Goal: Information Seeking & Learning: Learn about a topic

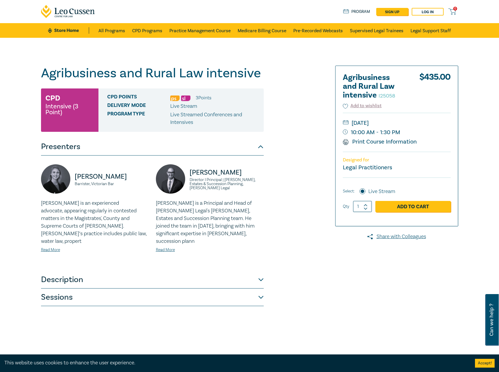
click at [72, 273] on button "Description" at bounding box center [152, 280] width 223 height 18
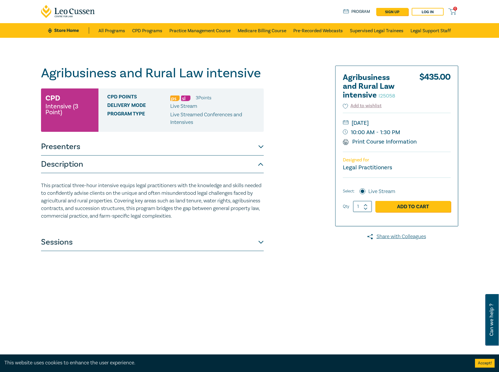
click at [88, 232] on div "This practical three-hour intensive equips legal practitioners with the knowled…" at bounding box center [152, 203] width 223 height 60
click at [74, 239] on button "Sessions" at bounding box center [152, 243] width 223 height 18
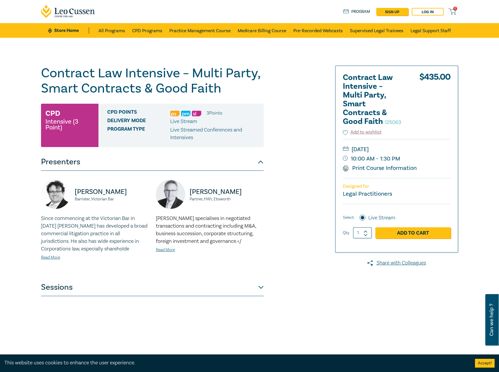
click at [99, 283] on button "Sessions" at bounding box center [152, 288] width 223 height 18
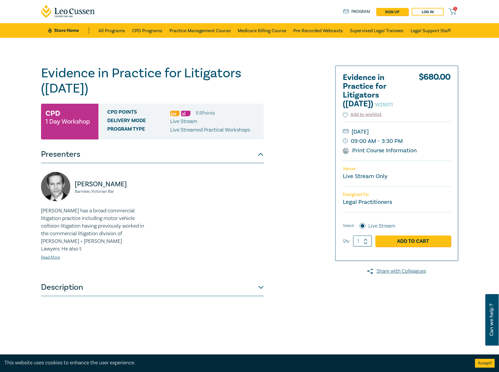
click at [115, 269] on div "[PERSON_NAME] Barrister, Victorian Bar [PERSON_NAME] has a broad commercial lit…" at bounding box center [152, 220] width 223 height 115
click at [90, 279] on button "Description" at bounding box center [152, 288] width 223 height 18
